Goal: Task Accomplishment & Management: Complete application form

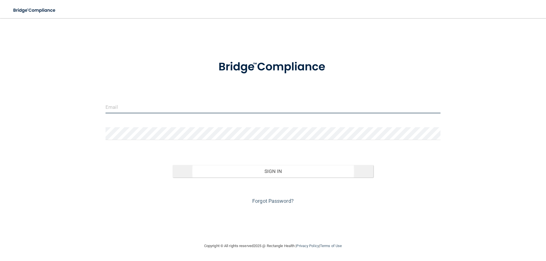
type input "[EMAIL_ADDRESS][DOMAIN_NAME]"
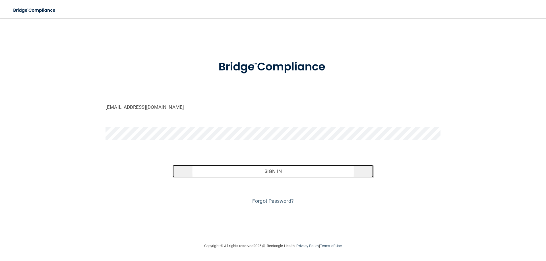
click at [230, 170] on button "Sign In" at bounding box center [273, 171] width 201 height 13
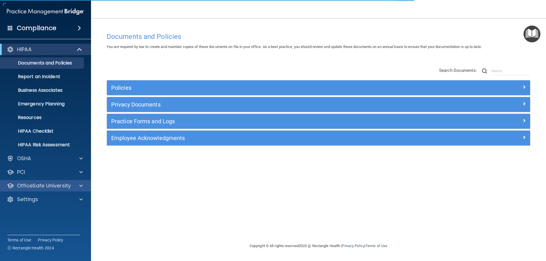
click at [34, 190] on div "OfficeSafe University" at bounding box center [45, 185] width 91 height 11
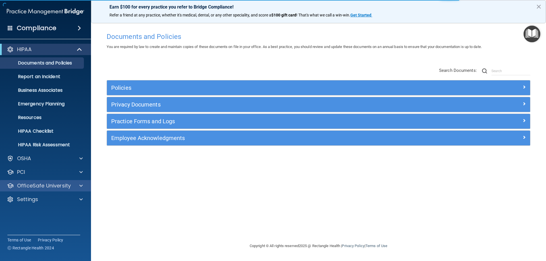
click at [34, 190] on div "OfficeSafe University" at bounding box center [45, 185] width 91 height 11
click at [49, 187] on p "OfficeSafe University" at bounding box center [44, 186] width 54 height 7
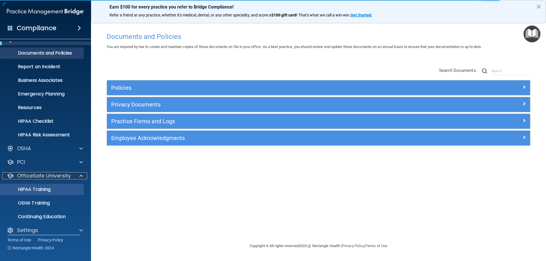
scroll to position [16, 0]
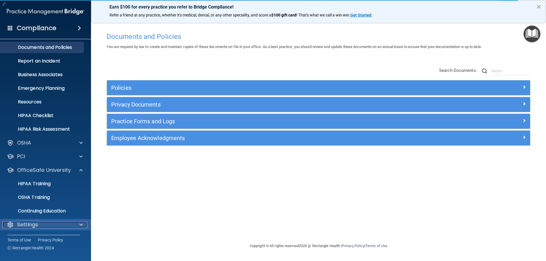
click at [31, 224] on p "Settings" at bounding box center [27, 225] width 21 height 7
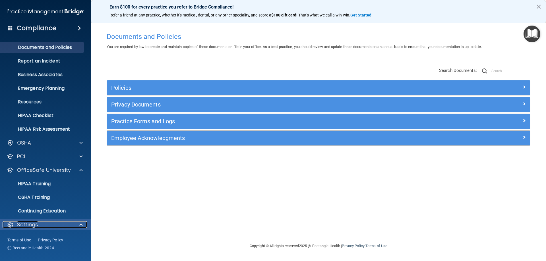
click at [82, 224] on span at bounding box center [80, 225] width 3 height 7
click at [27, 224] on p "Settings" at bounding box center [27, 225] width 21 height 7
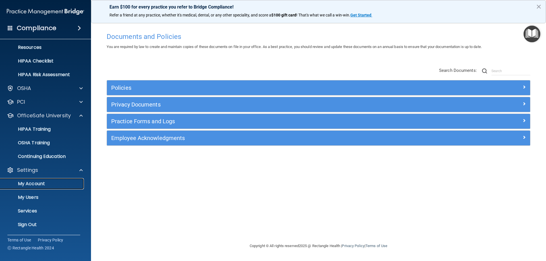
click at [36, 185] on p "My Account" at bounding box center [43, 184] width 78 height 6
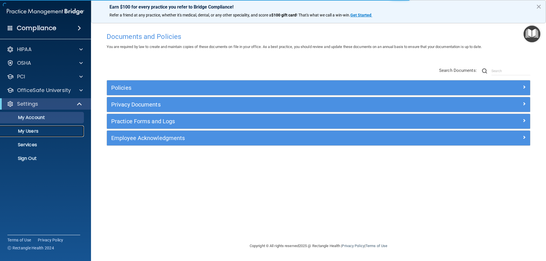
click at [31, 132] on p "My Users" at bounding box center [43, 132] width 78 height 6
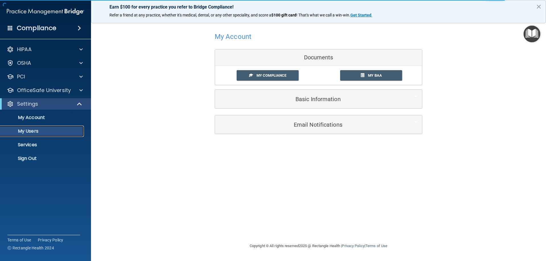
select select "20"
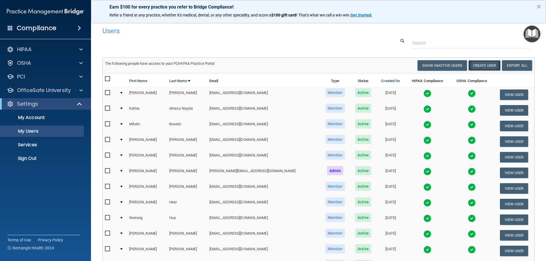
click at [483, 66] on button "Create User" at bounding box center [484, 65] width 32 height 11
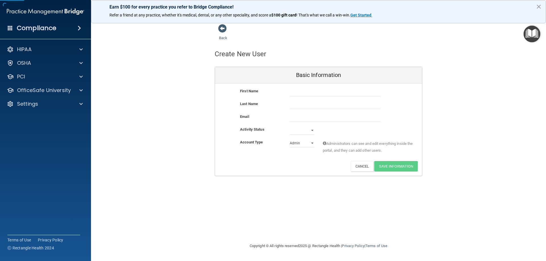
click at [332, 97] on div "First Name" at bounding box center [318, 94] width 207 height 13
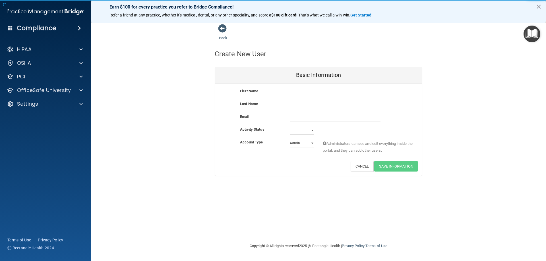
click at [331, 93] on input "text" at bounding box center [335, 92] width 91 height 9
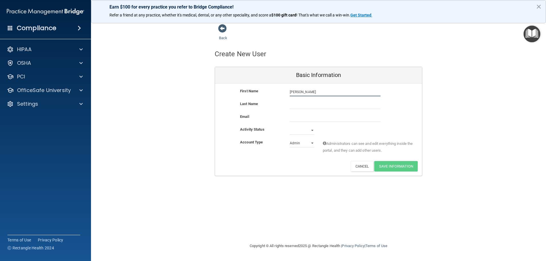
type input "[PERSON_NAME]"
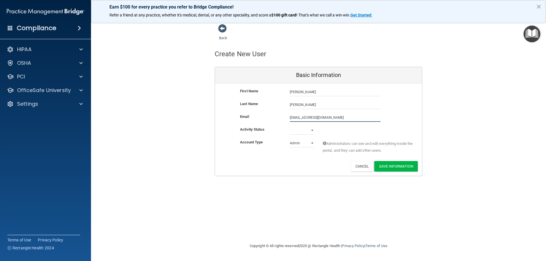
type input "[EMAIL_ADDRESS][DOMAIN_NAME]"
click at [309, 129] on select "Active Inactive" at bounding box center [302, 130] width 24 height 9
select select "active"
click at [290, 126] on select "Active Inactive" at bounding box center [302, 130] width 24 height 9
click at [304, 144] on select "Admin Member" at bounding box center [302, 143] width 24 height 9
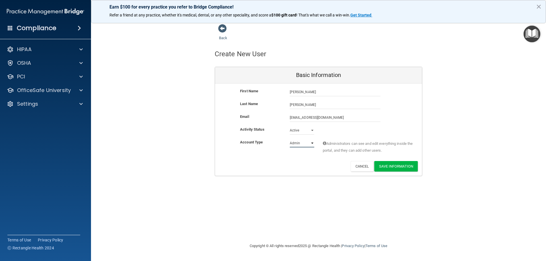
select select "practice_member"
click at [290, 139] on select "Admin Member" at bounding box center [302, 143] width 24 height 9
click at [396, 171] on button "Save Information" at bounding box center [396, 166] width 44 height 11
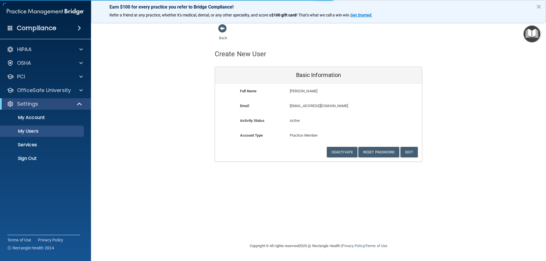
select select "20"
